Goal: Check status: Check status

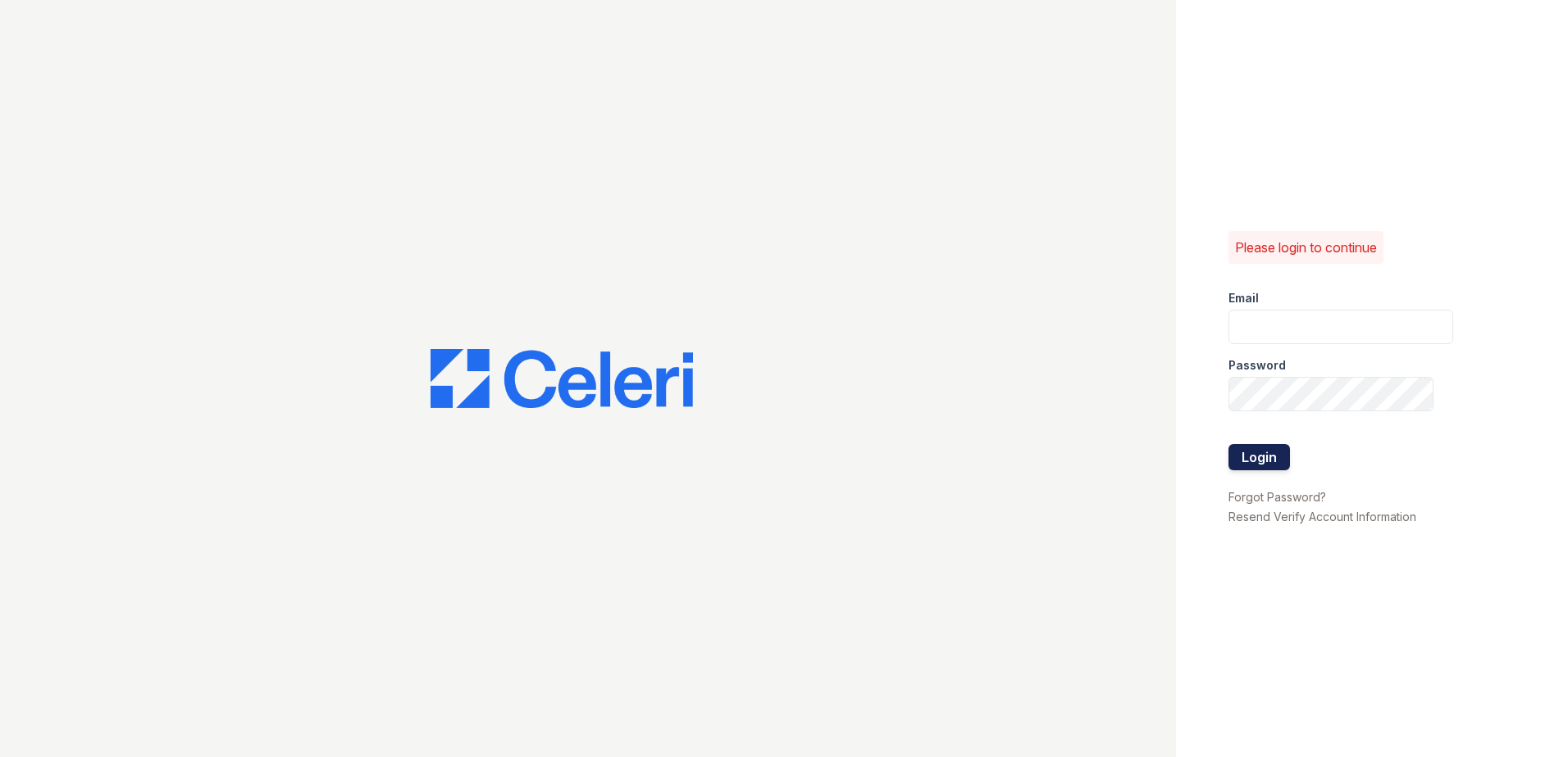
type input "imiles@trinity-pm.com"
click at [1269, 455] on button "Login" at bounding box center [1259, 457] width 62 height 26
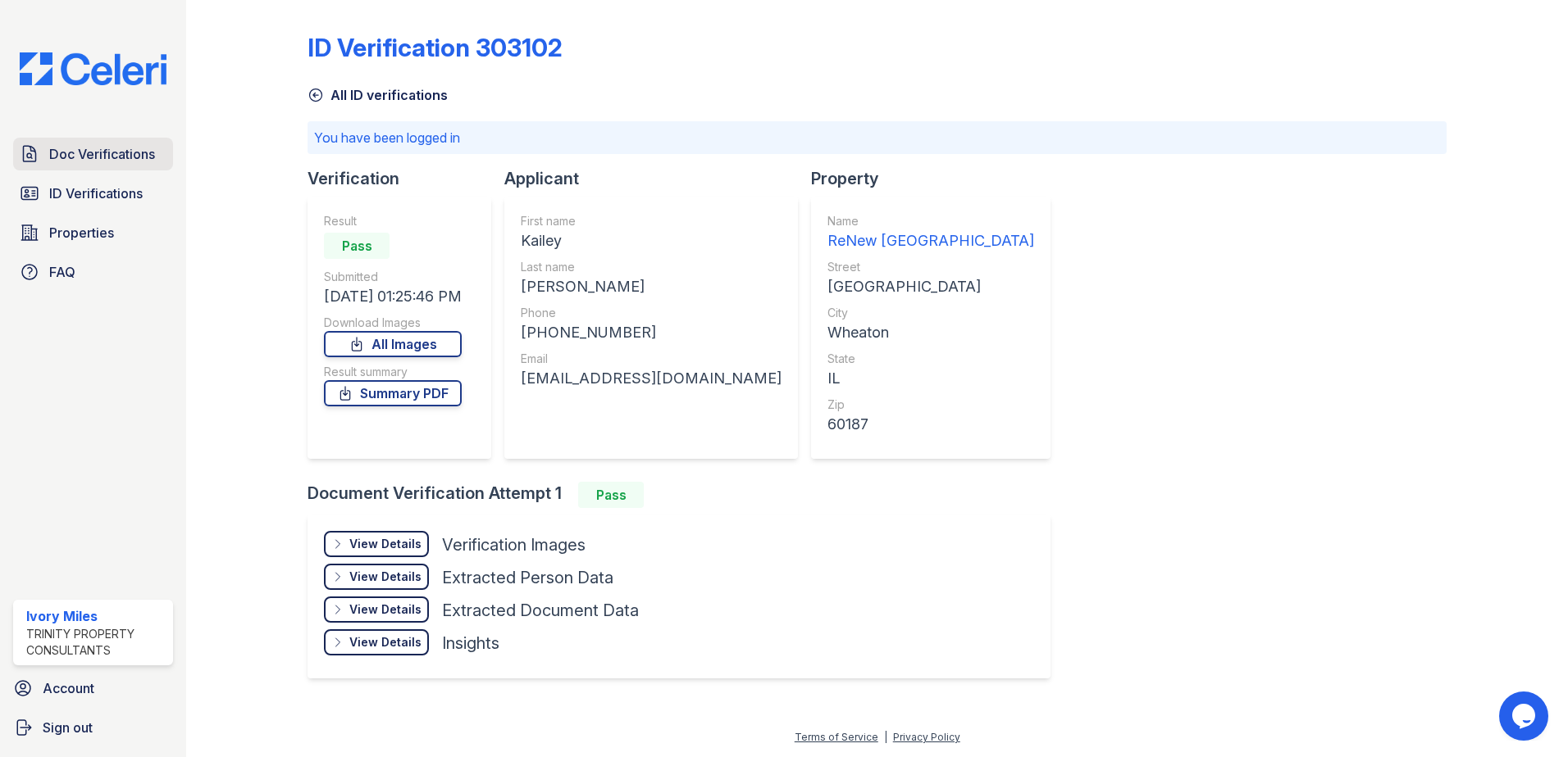
click at [97, 163] on span "Doc Verifications" at bounding box center [102, 154] width 106 height 20
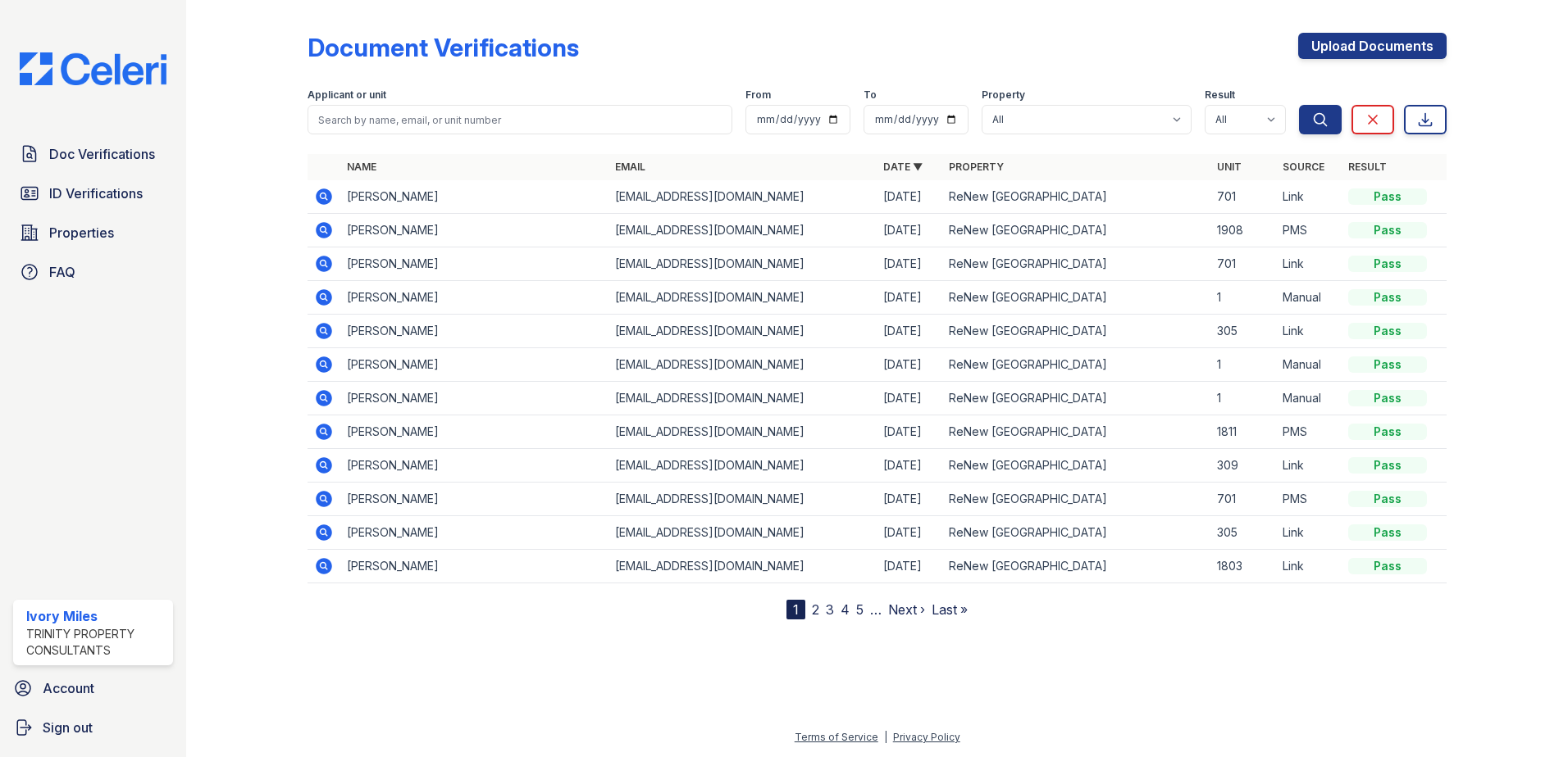
click at [319, 231] on icon at bounding box center [324, 231] width 17 height 17
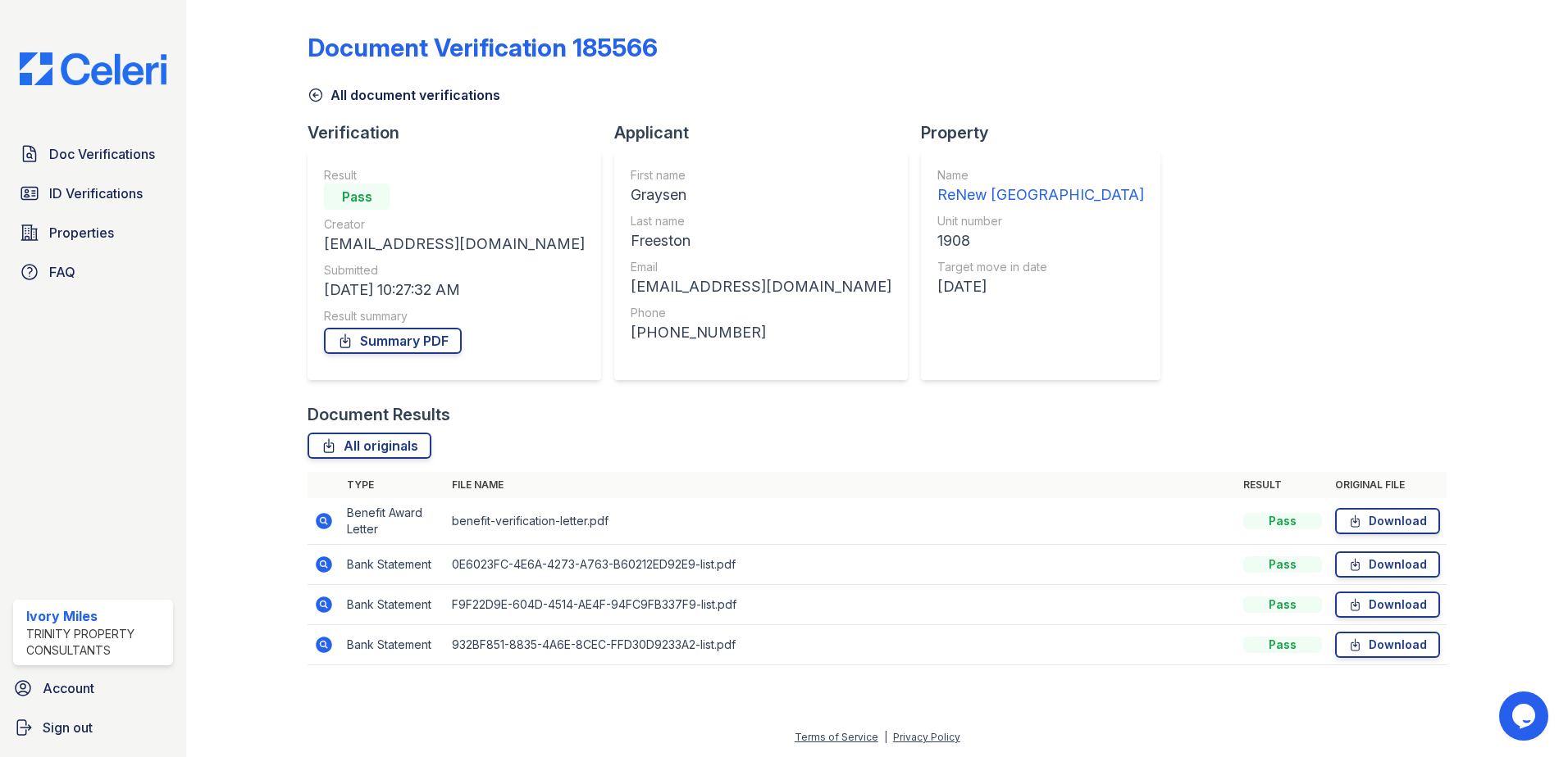
click at [318, 89] on icon at bounding box center [316, 95] width 17 height 17
